Goal: Navigation & Orientation: Understand site structure

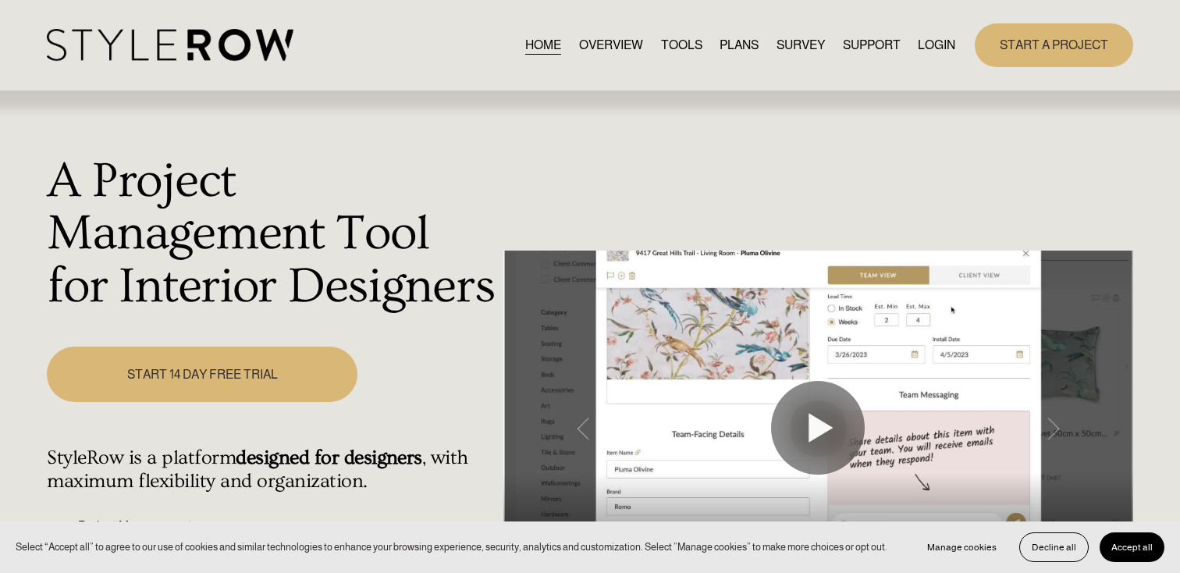
click at [589, 46] on link "OVERVIEW" at bounding box center [611, 44] width 64 height 21
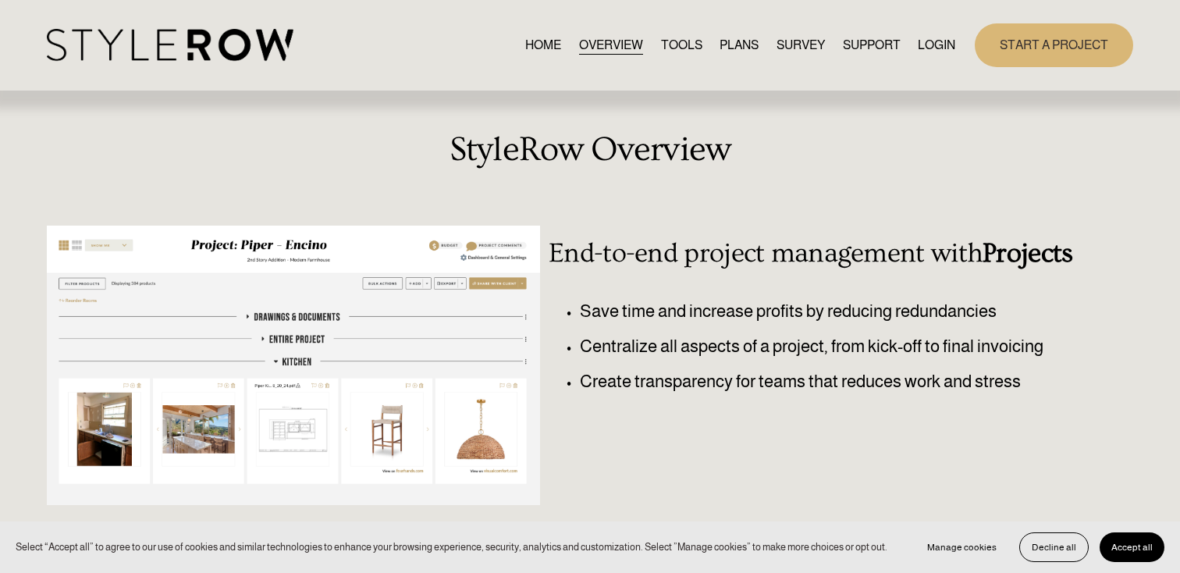
click at [677, 43] on link "TOOLS" at bounding box center [681, 44] width 41 height 21
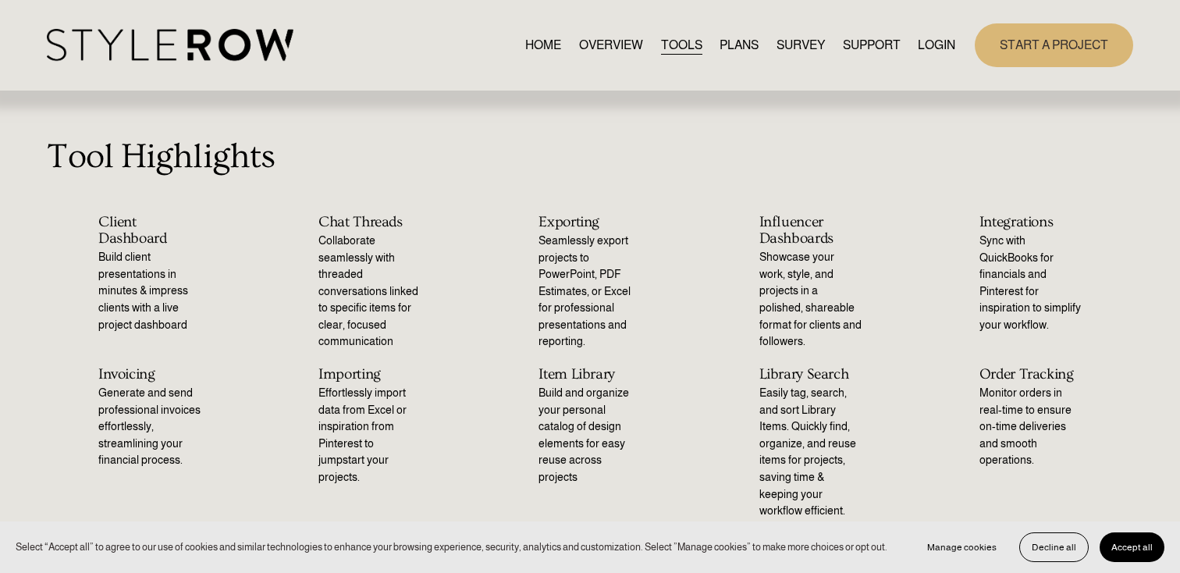
click at [739, 42] on link "PLANS" at bounding box center [739, 44] width 39 height 21
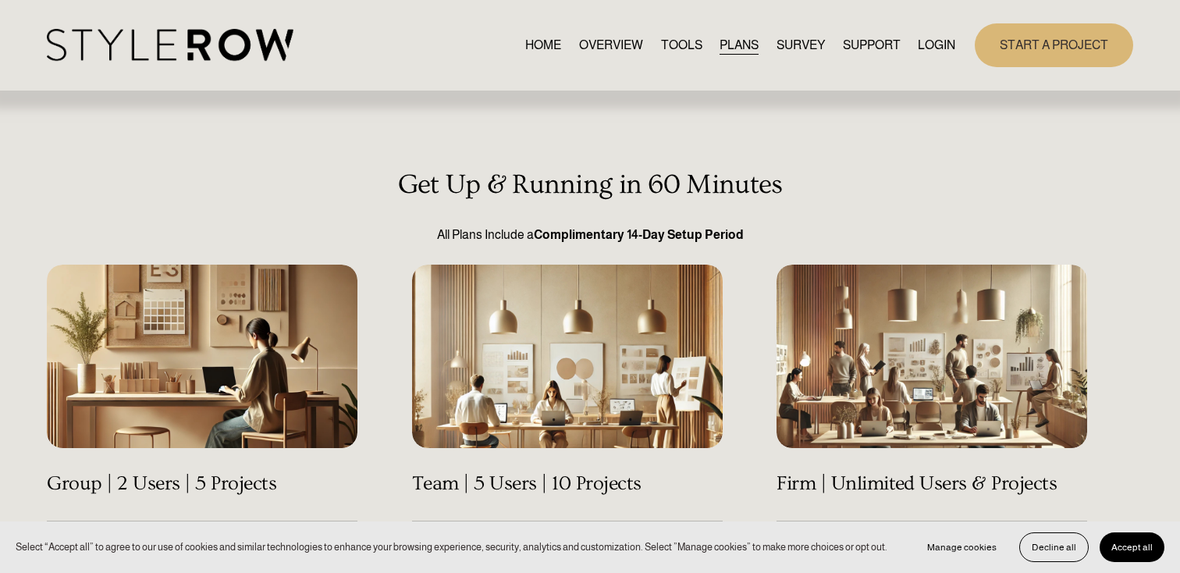
click at [807, 41] on link "SURVEY" at bounding box center [801, 44] width 48 height 21
